Goal: Task Accomplishment & Management: Complete application form

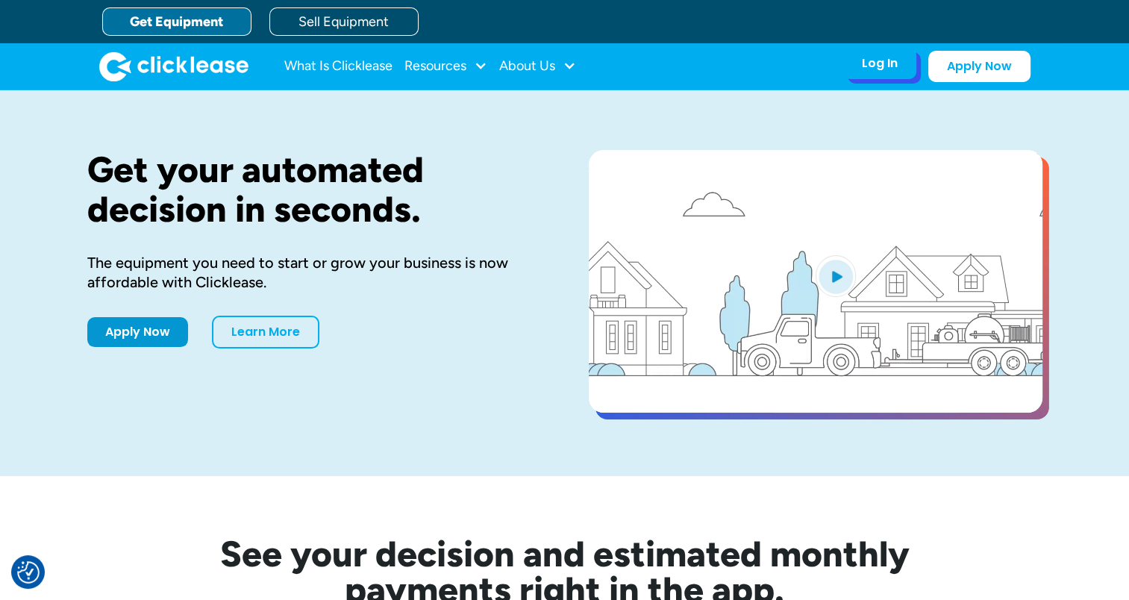
click at [887, 69] on div "Log In" at bounding box center [880, 63] width 36 height 15
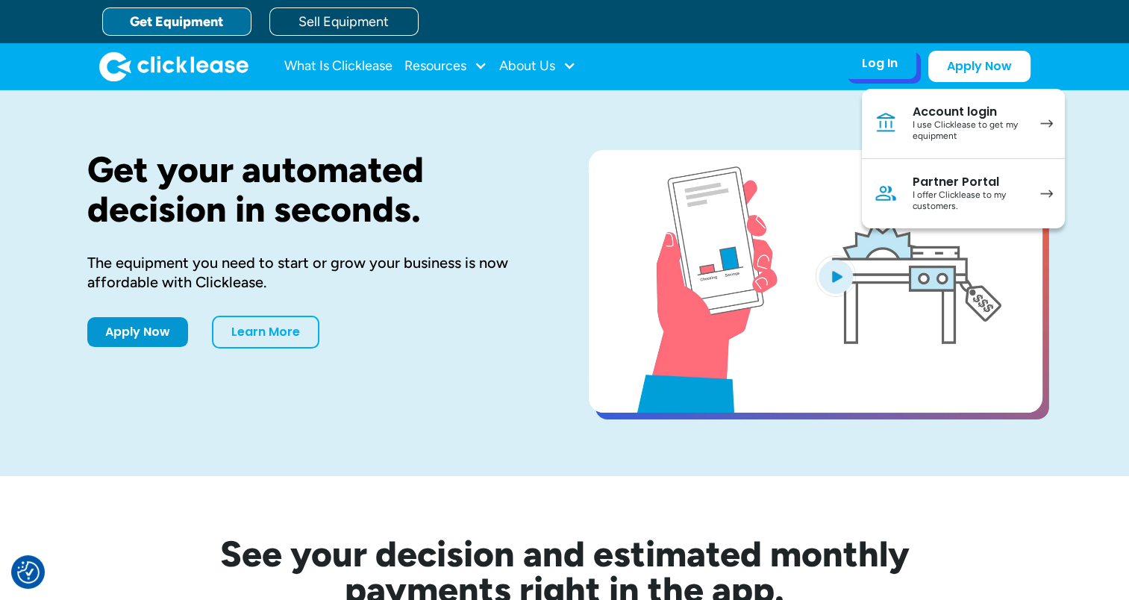
click at [916, 110] on div "Account login" at bounding box center [969, 111] width 113 height 15
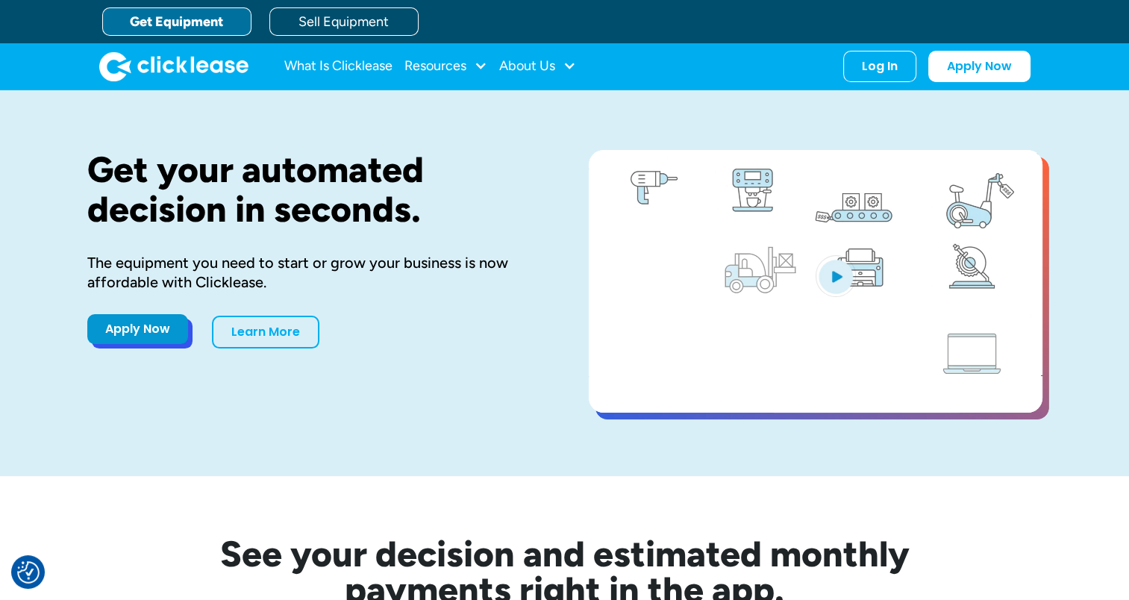
click at [103, 322] on link "Apply Now" at bounding box center [137, 329] width 101 height 30
